Goal: Task Accomplishment & Management: Complete application form

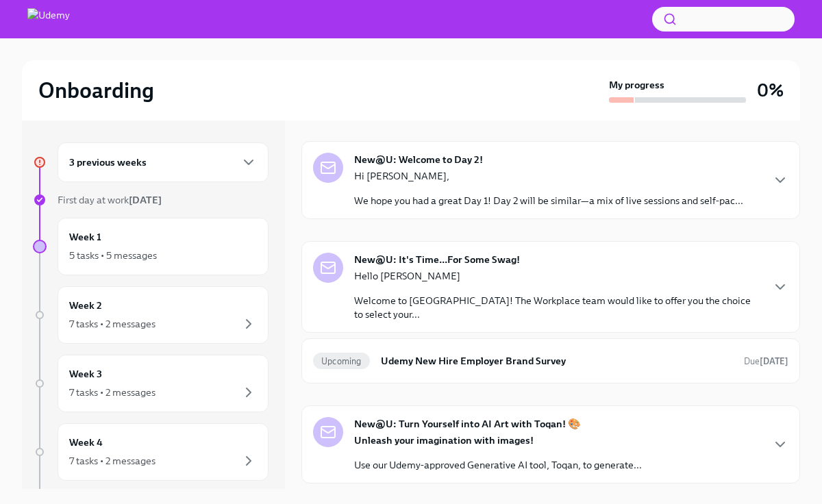
scroll to position [293, 0]
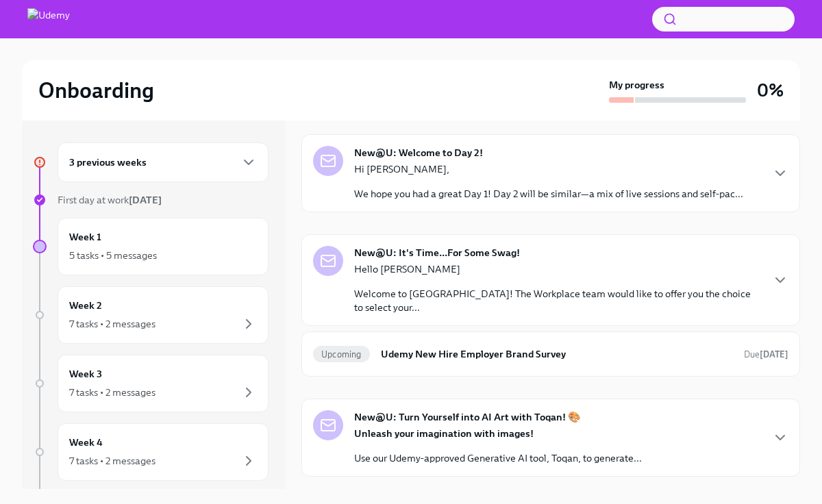
click at [532, 257] on div "New@U: It's Time...For Some Swag! Hello [PERSON_NAME] Welcome to [GEOGRAPHIC_DA…" at bounding box center [557, 280] width 407 height 68
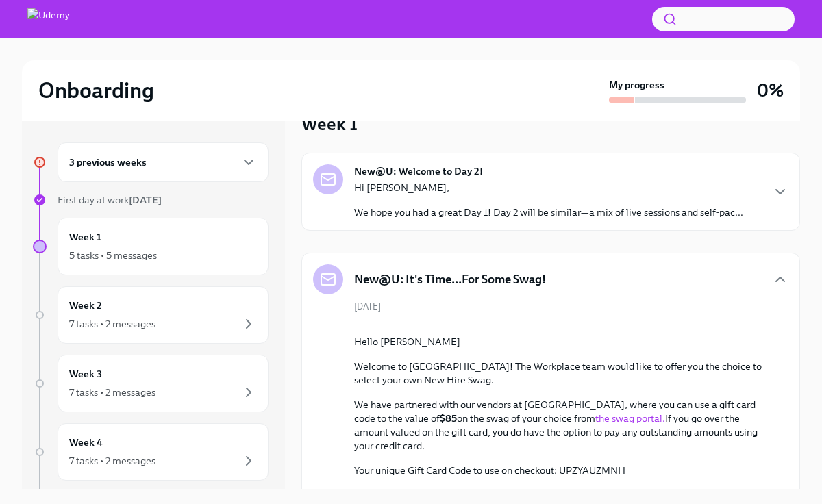
scroll to position [273, 0]
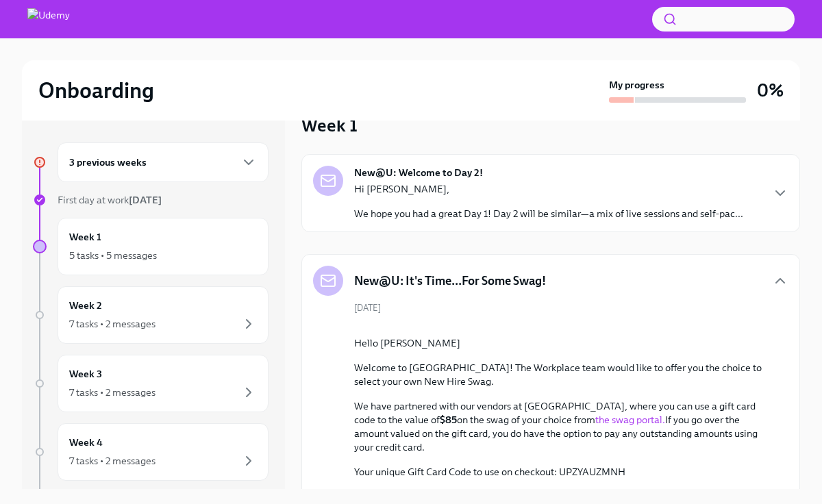
click at [257, 166] on div "3 previous weeks" at bounding box center [163, 162] width 211 height 40
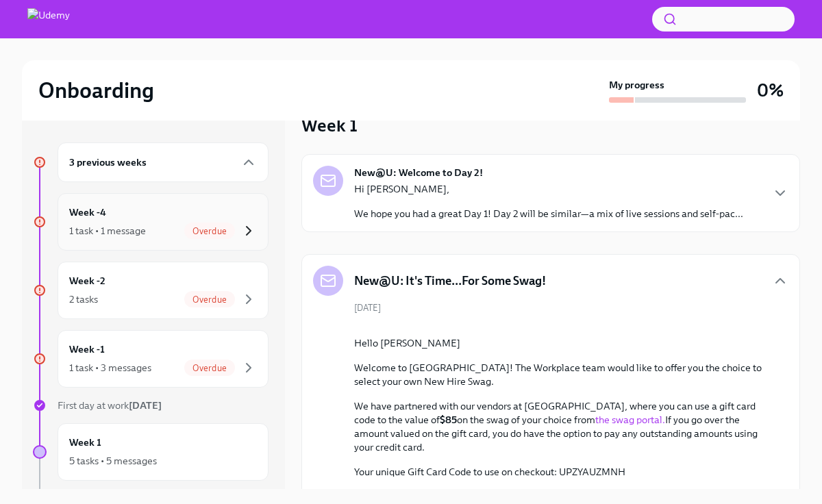
click at [240, 230] on icon "button" at bounding box center [248, 231] width 16 height 16
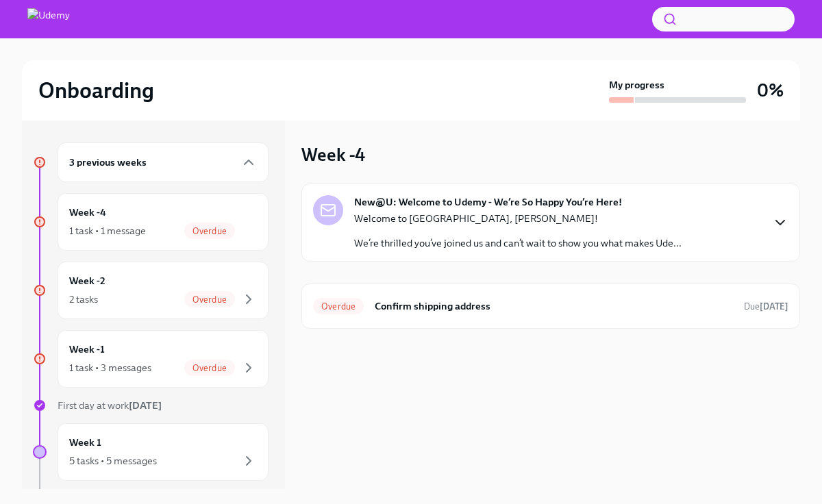
click at [785, 219] on icon "button" at bounding box center [780, 222] width 16 height 16
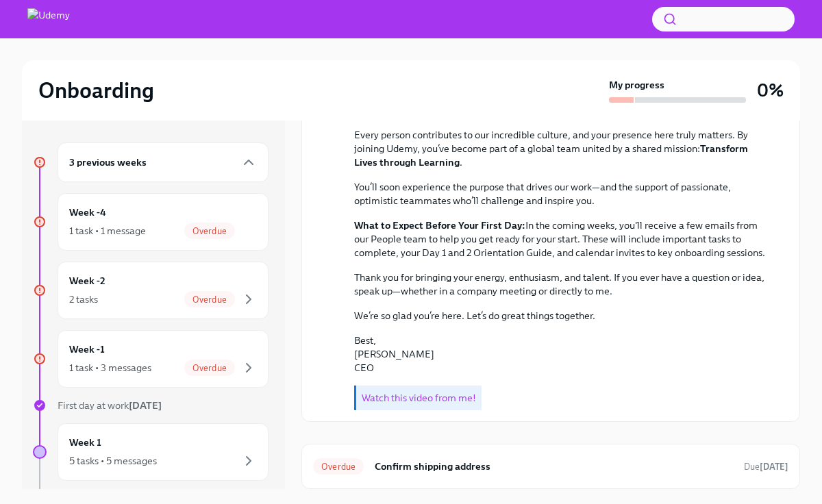
scroll to position [303, 0]
click at [522, 466] on h6 "Confirm shipping address" at bounding box center [554, 466] width 358 height 15
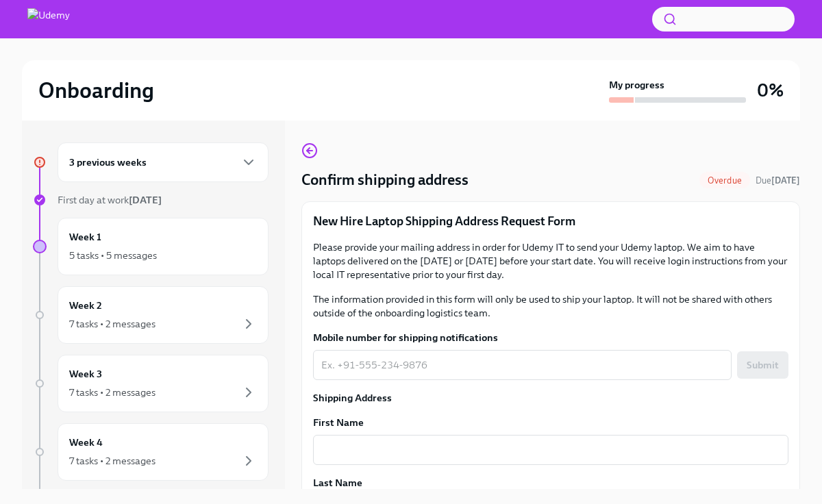
click at [234, 171] on div "3 previous weeks" at bounding box center [163, 162] width 211 height 40
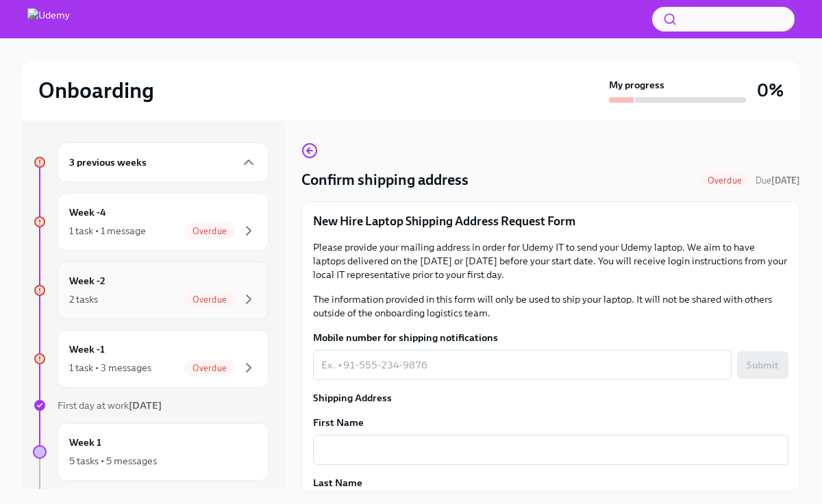
click at [173, 286] on div "Week -2 2 tasks Overdue" at bounding box center [163, 290] width 188 height 34
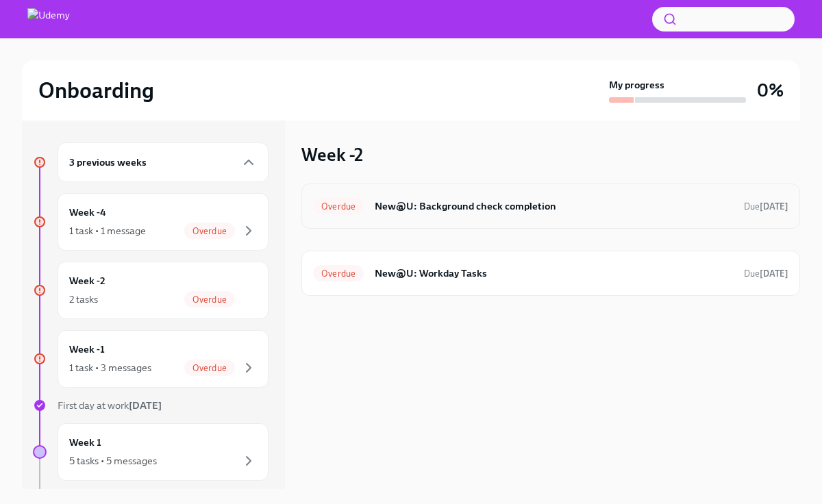
click at [478, 206] on h6 "New@U: Background check completion" at bounding box center [554, 206] width 358 height 15
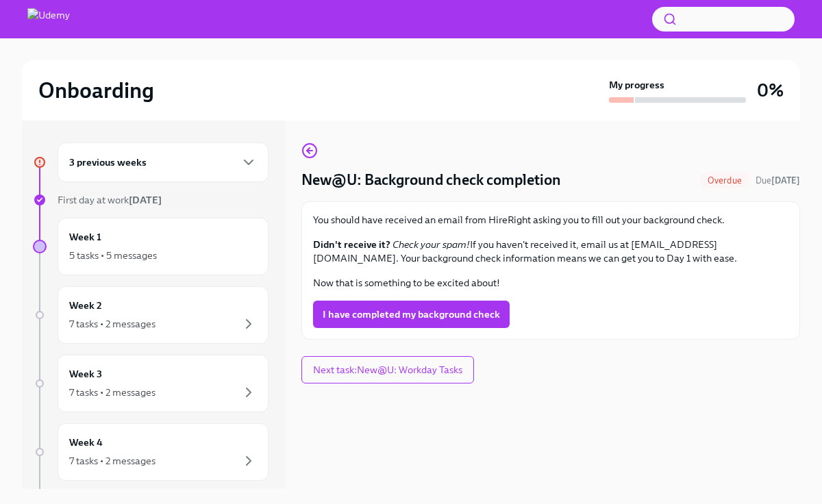
click at [451, 300] on div "You should have received an email from HireRight asking you to fill out your ba…" at bounding box center [550, 270] width 475 height 115
click at [451, 311] on span "I have completed my background check" at bounding box center [411, 314] width 177 height 14
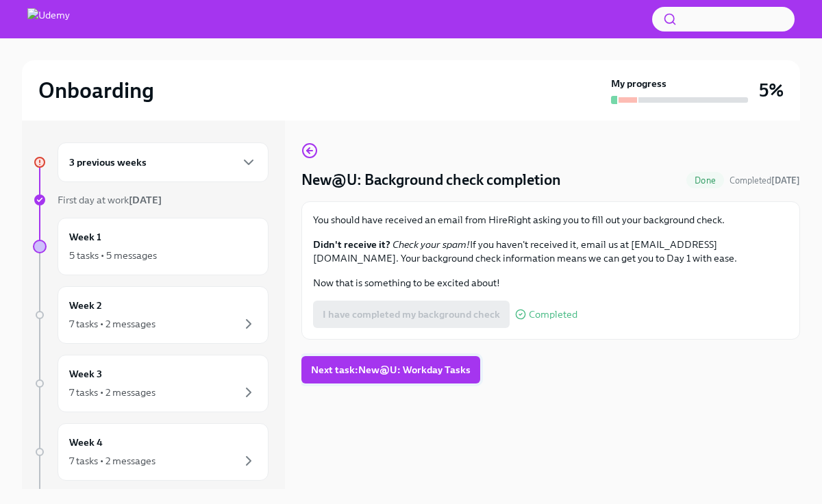
click at [439, 371] on span "Next task : New@U: Workday Tasks" at bounding box center [391, 370] width 160 height 14
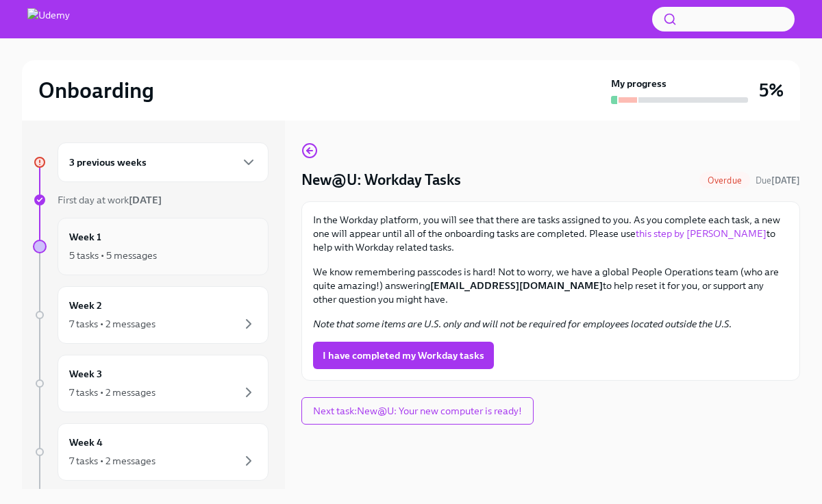
click at [184, 247] on div "Week 1 5 tasks • 5 messages" at bounding box center [163, 246] width 188 height 34
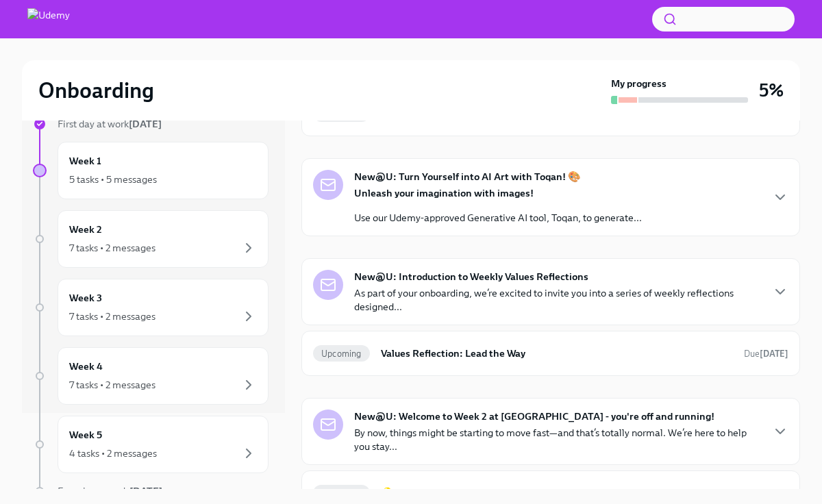
scroll to position [505, 0]
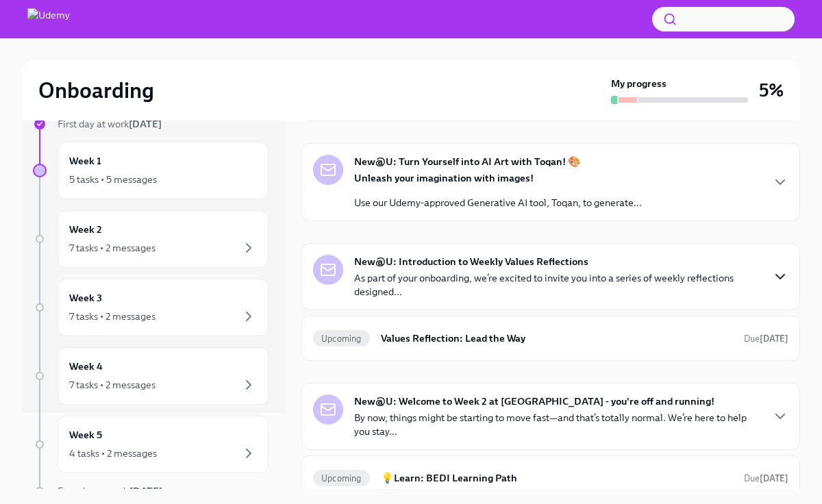
click at [778, 268] on icon "button" at bounding box center [780, 276] width 16 height 16
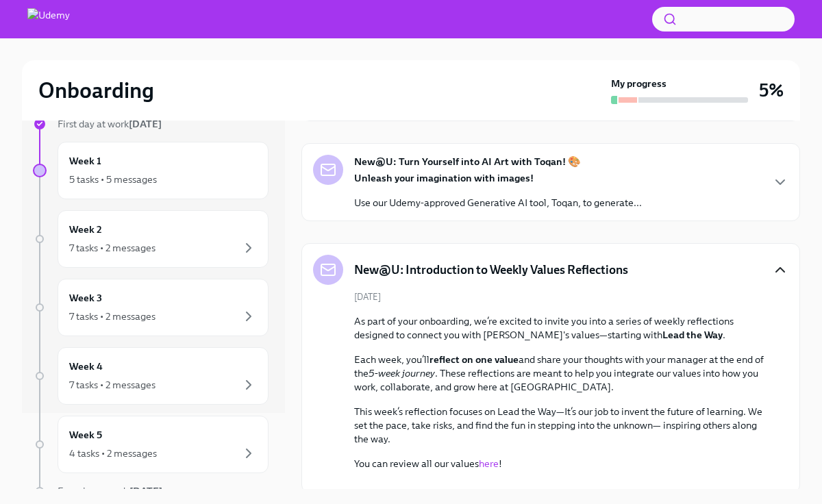
click at [778, 262] on icon "button" at bounding box center [780, 270] width 16 height 16
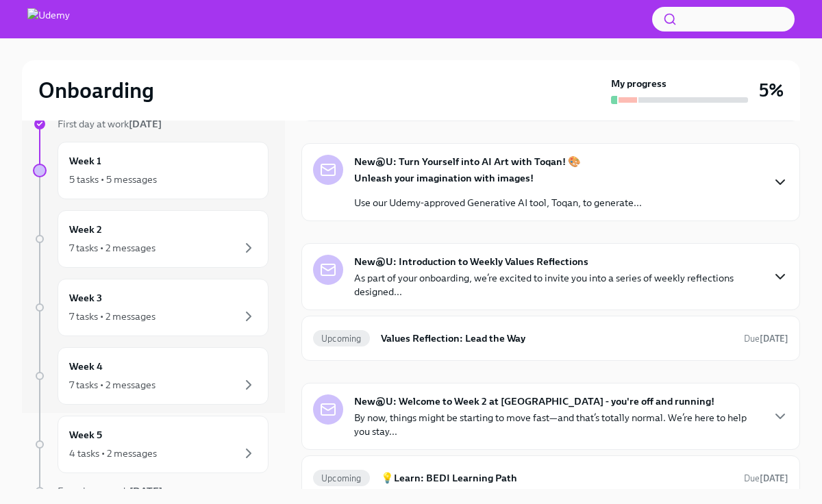
click at [778, 180] on icon "button" at bounding box center [780, 182] width 8 height 4
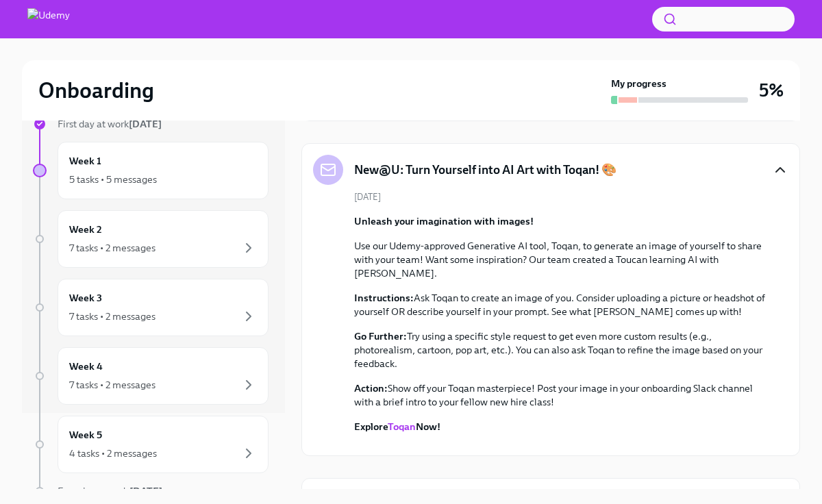
click at [777, 168] on icon "button" at bounding box center [780, 170] width 8 height 4
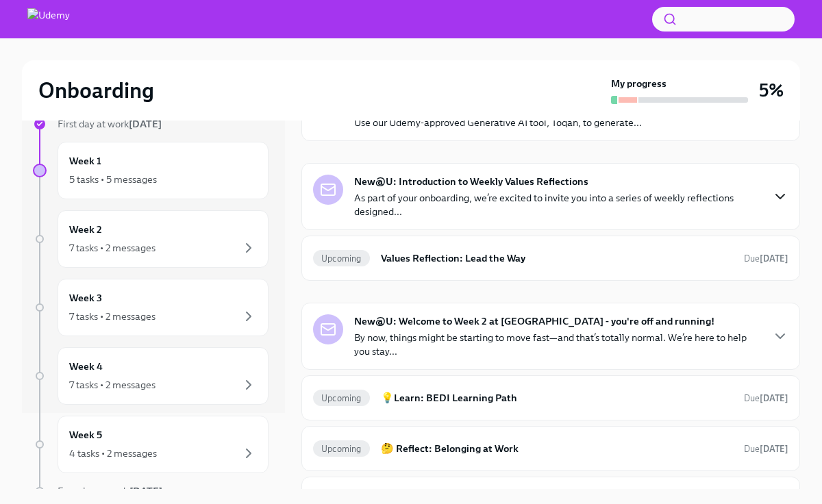
scroll to position [586, 0]
click at [775, 327] on icon "button" at bounding box center [780, 335] width 16 height 16
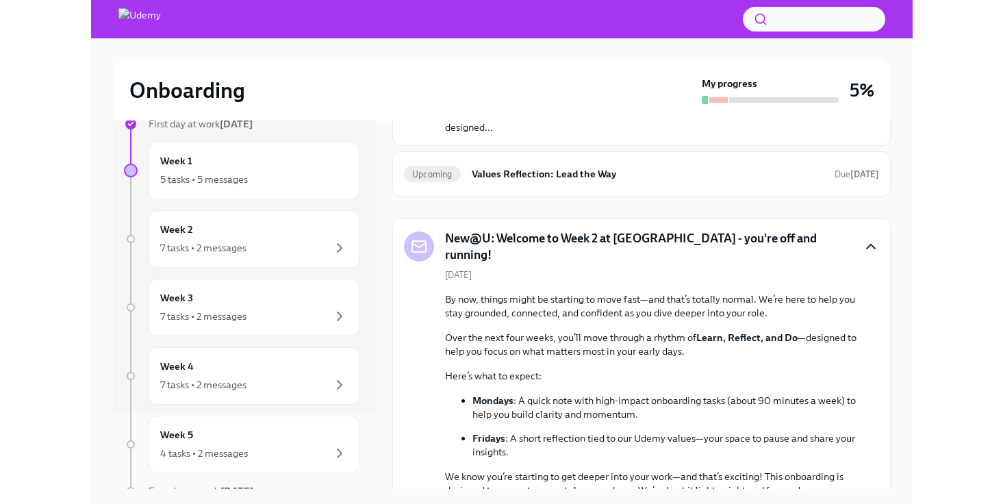
scroll to position [729, 0]
